Goal: Information Seeking & Learning: Learn about a topic

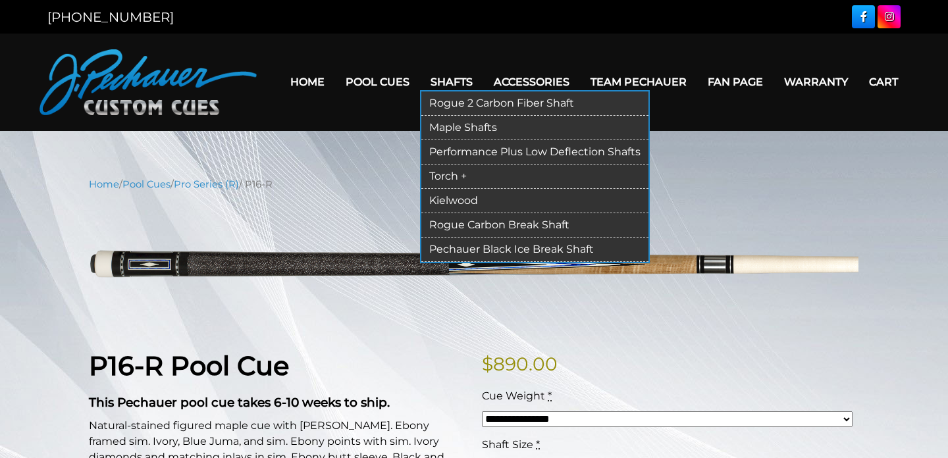
click at [470, 130] on link "Maple Shafts" at bounding box center [534, 128] width 227 height 24
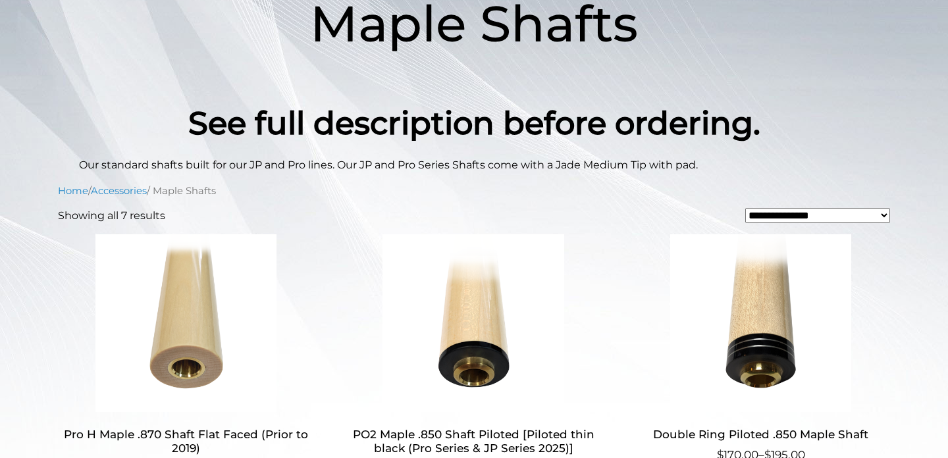
scroll to position [62, 0]
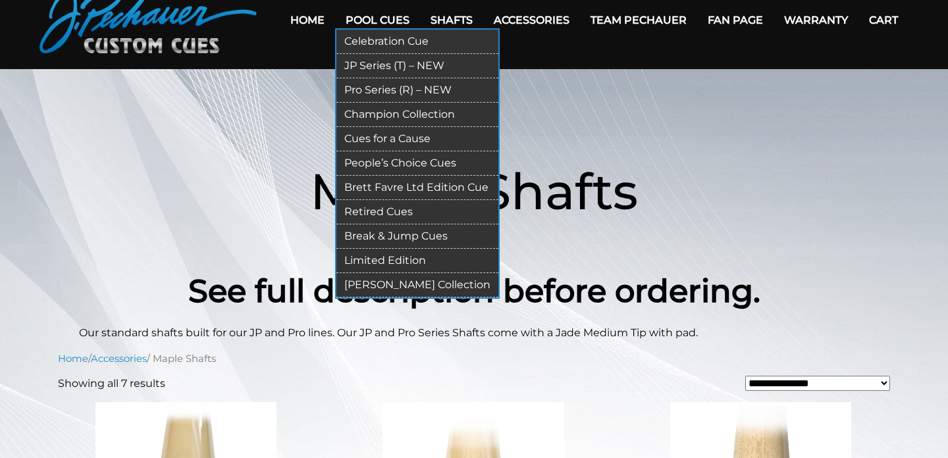
click at [382, 258] on link "Limited Edition" at bounding box center [417, 261] width 162 height 24
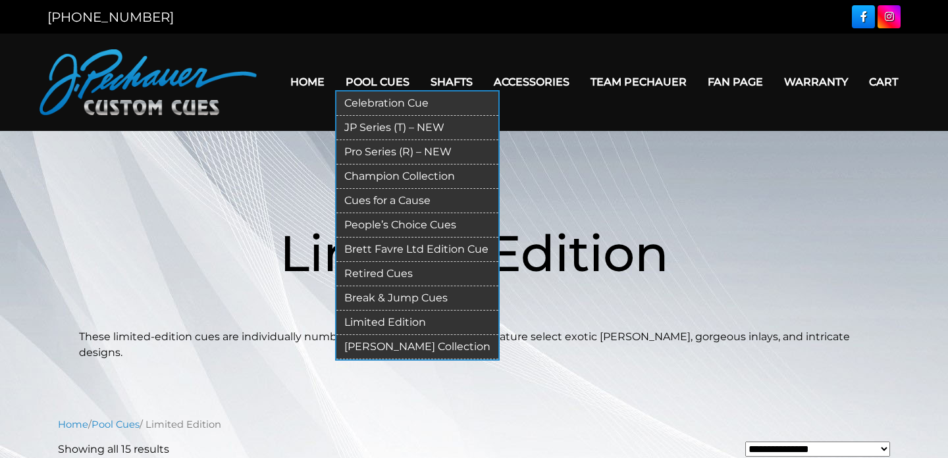
click at [386, 270] on link "Retired Cues" at bounding box center [417, 274] width 162 height 24
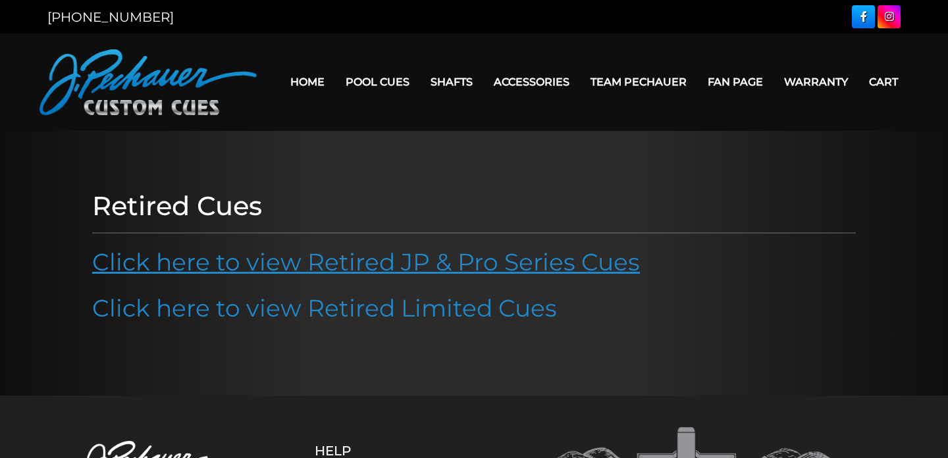
click at [411, 269] on link "Click here to view Retired JP & Pro Series Cues" at bounding box center [366, 262] width 548 height 29
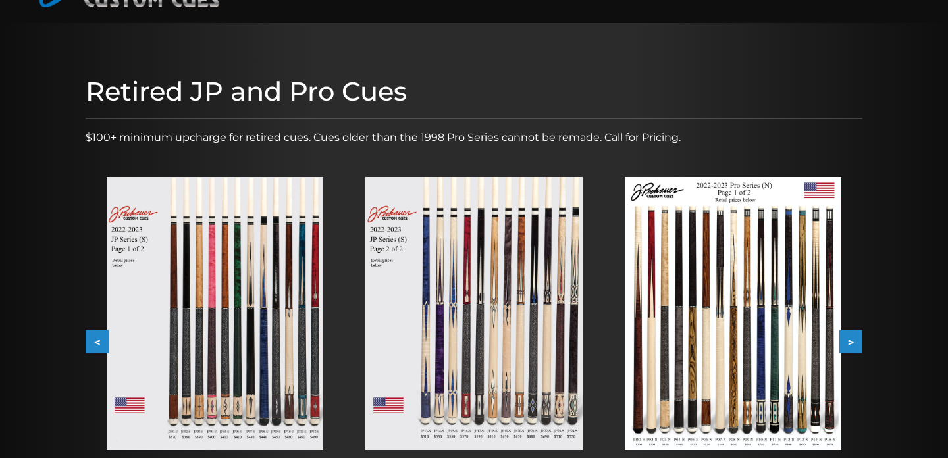
scroll to position [174, 0]
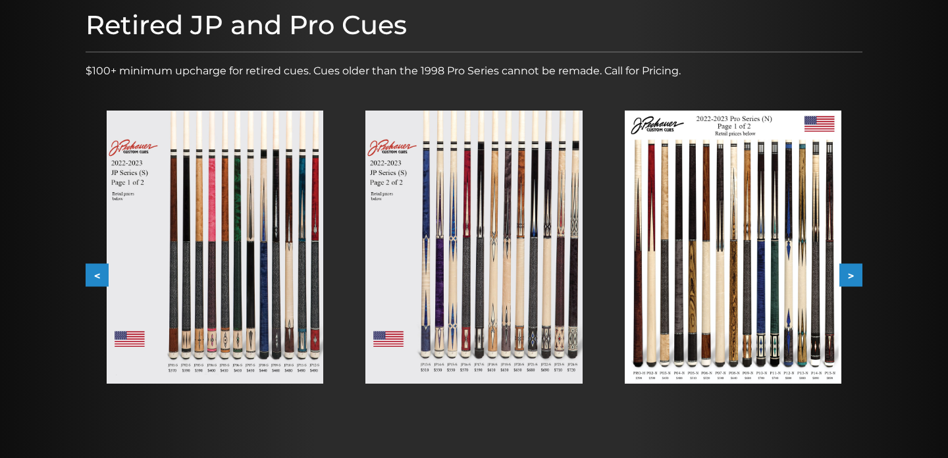
click at [854, 275] on button ">" at bounding box center [850, 275] width 23 height 23
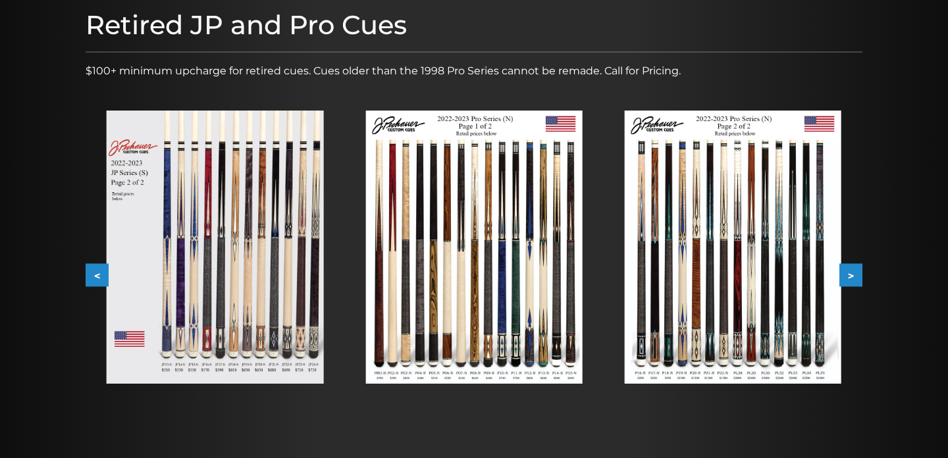
click at [854, 275] on button ">" at bounding box center [850, 275] width 23 height 23
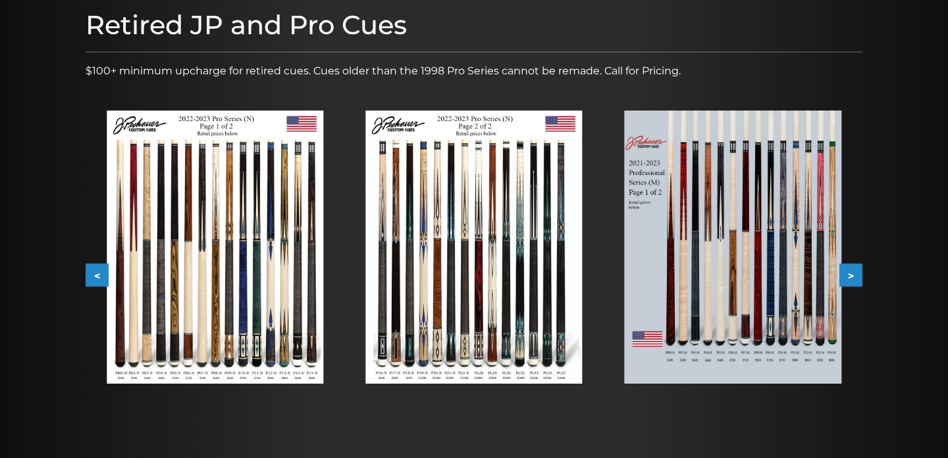
click at [775, 270] on img at bounding box center [733, 247] width 217 height 273
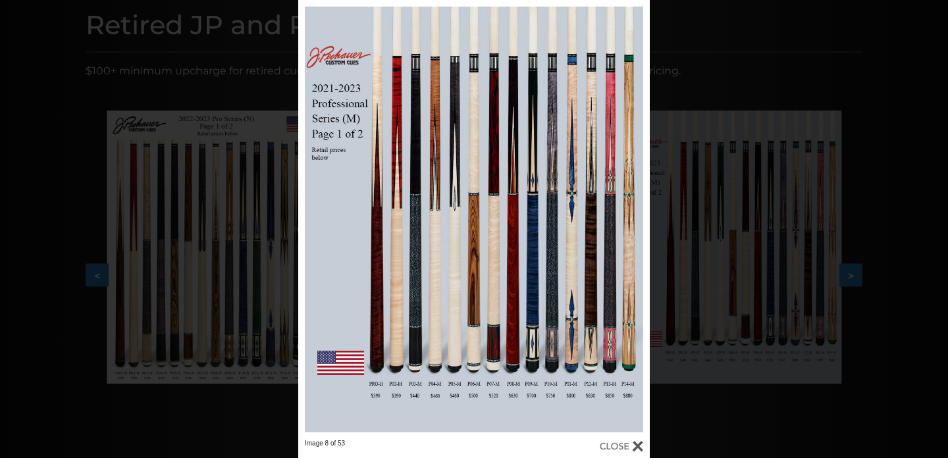
click at [274, 68] on div "Image 8 of 53" at bounding box center [474, 229] width 948 height 458
